Goal: Obtain resource: Obtain resource

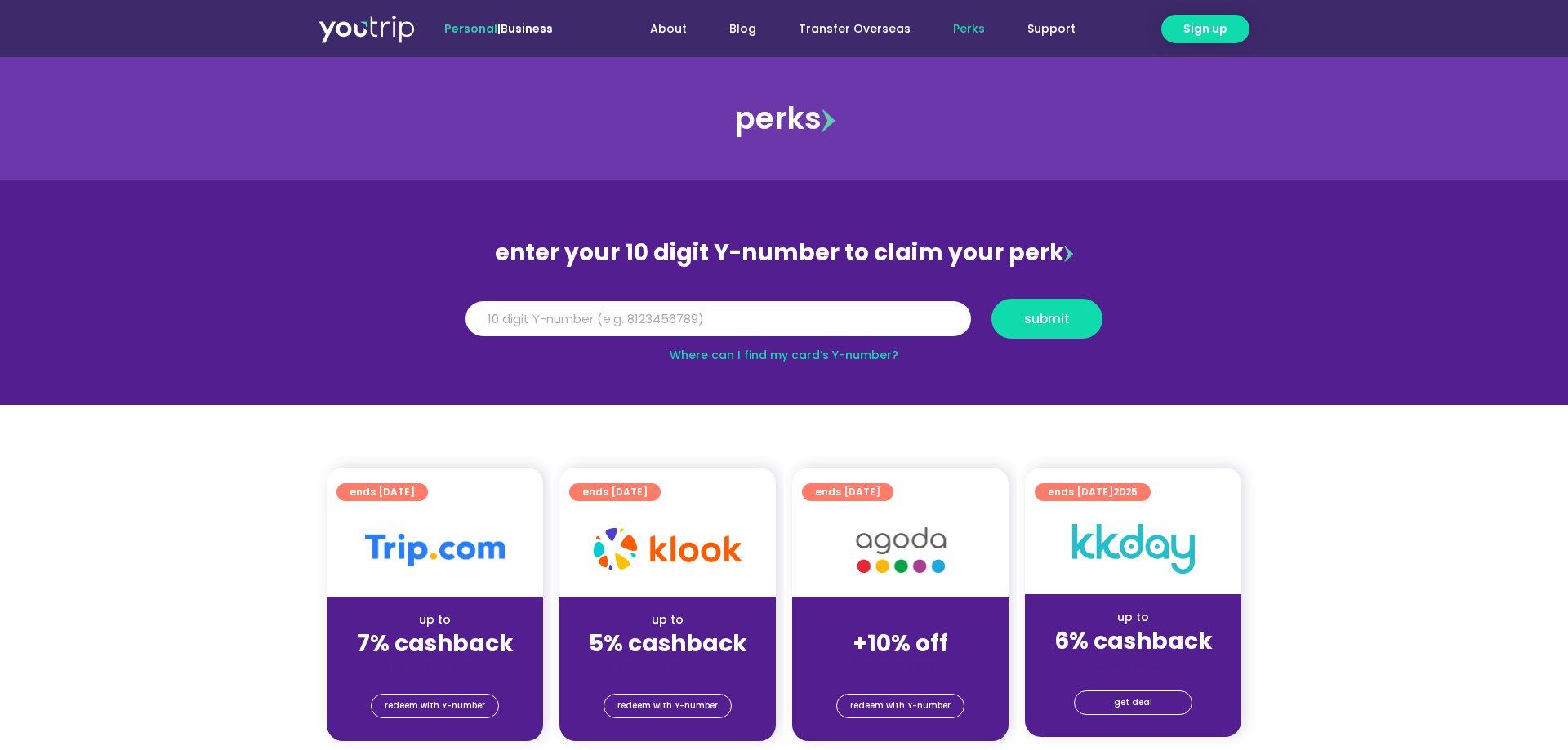
click at [561, 311] on input "Y Number" at bounding box center [718, 319] width 505 height 36
type input "8150379939"
click at [1062, 313] on span "submit" at bounding box center [1047, 318] width 46 height 12
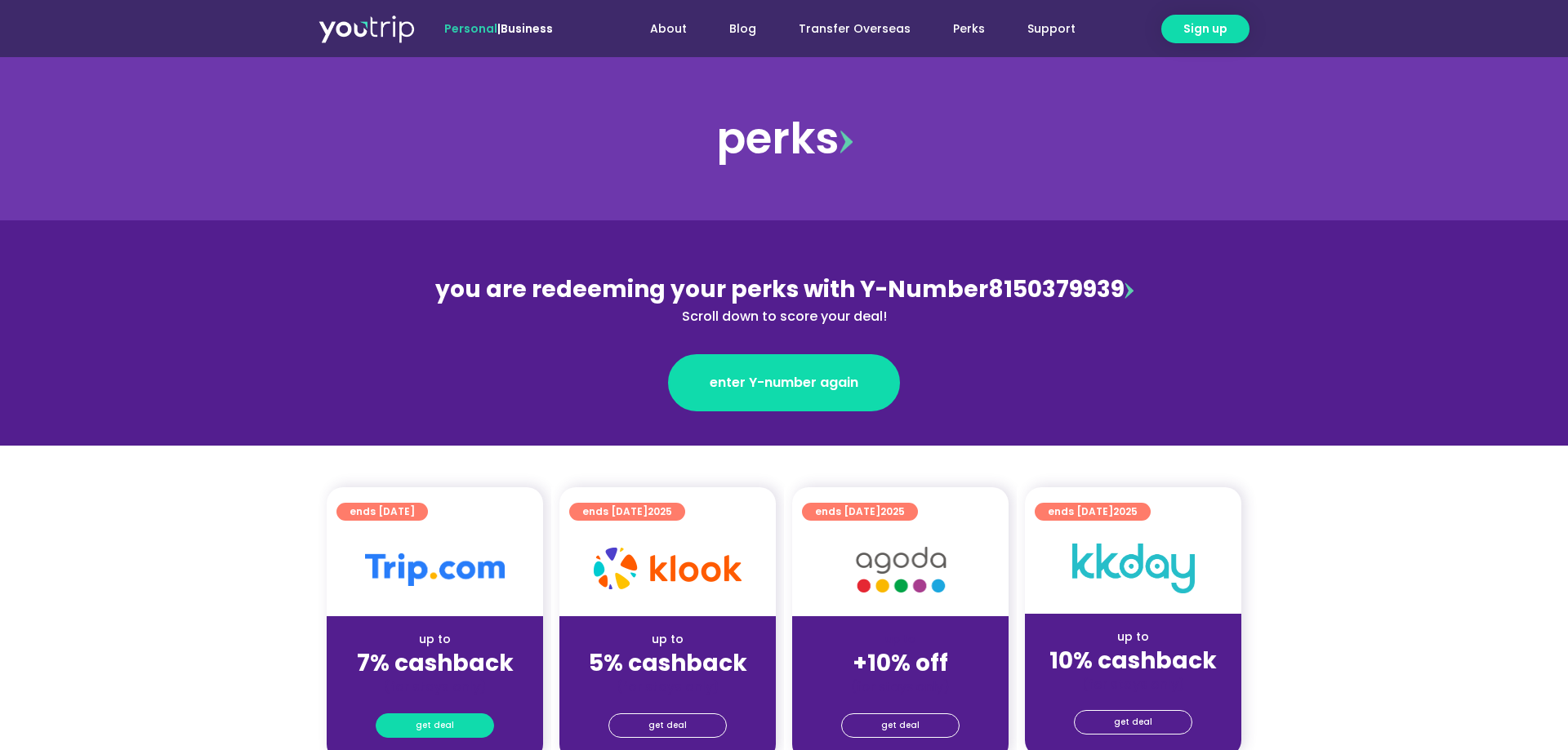
click at [469, 718] on link "get deal" at bounding box center [435, 726] width 118 height 25
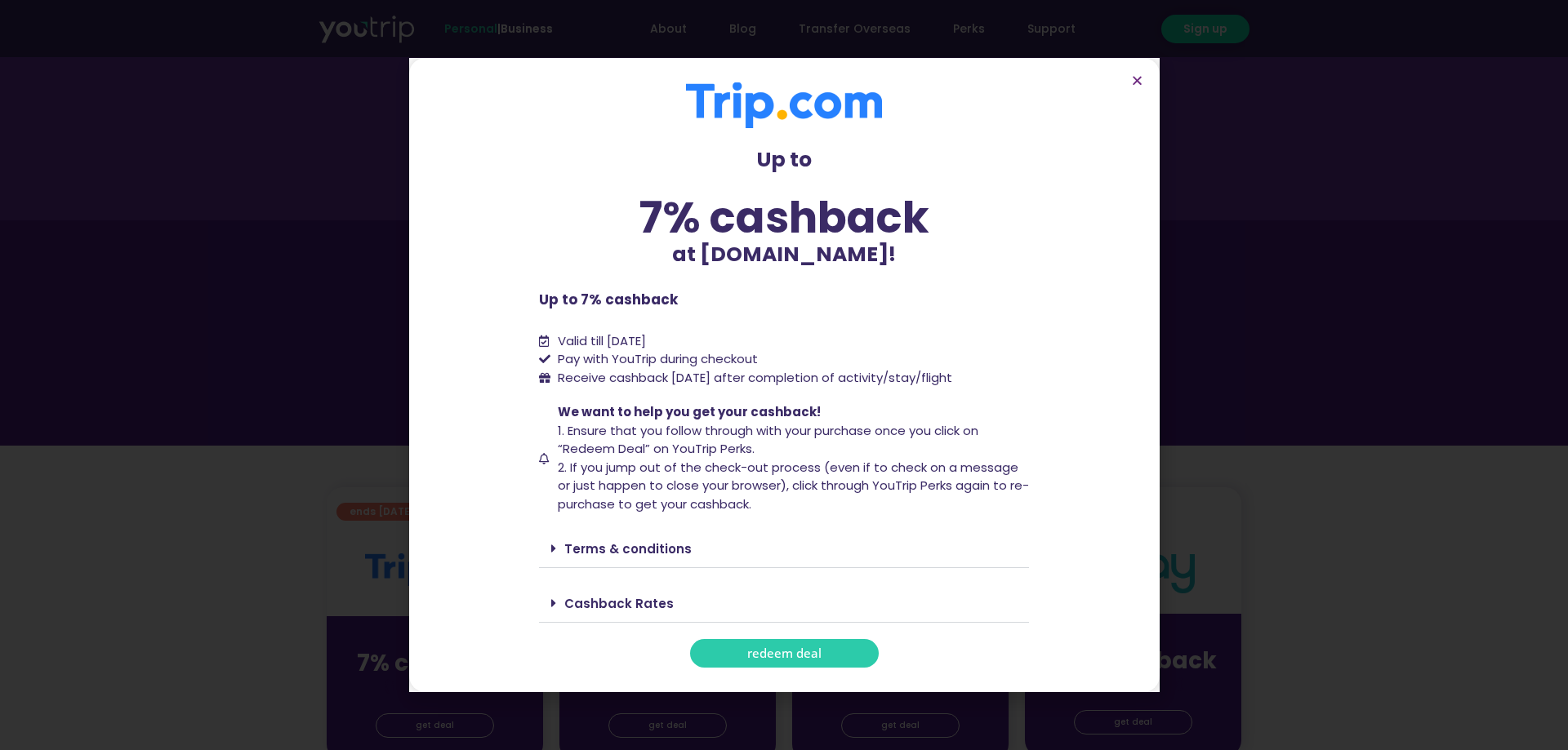
click at [752, 662] on link "redeem deal" at bounding box center [784, 653] width 189 height 29
